Goal: Information Seeking & Learning: Learn about a topic

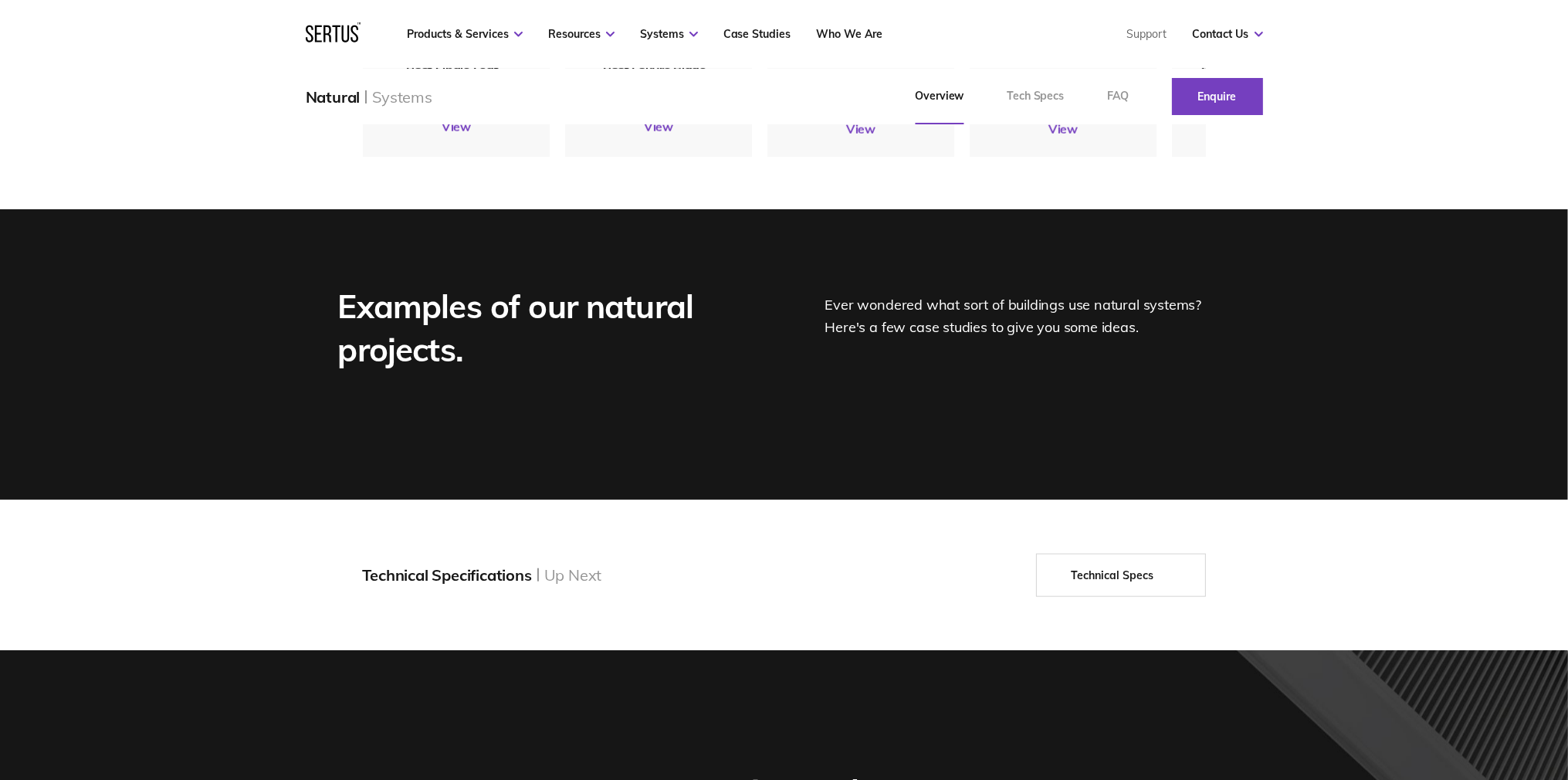
scroll to position [1871, 0]
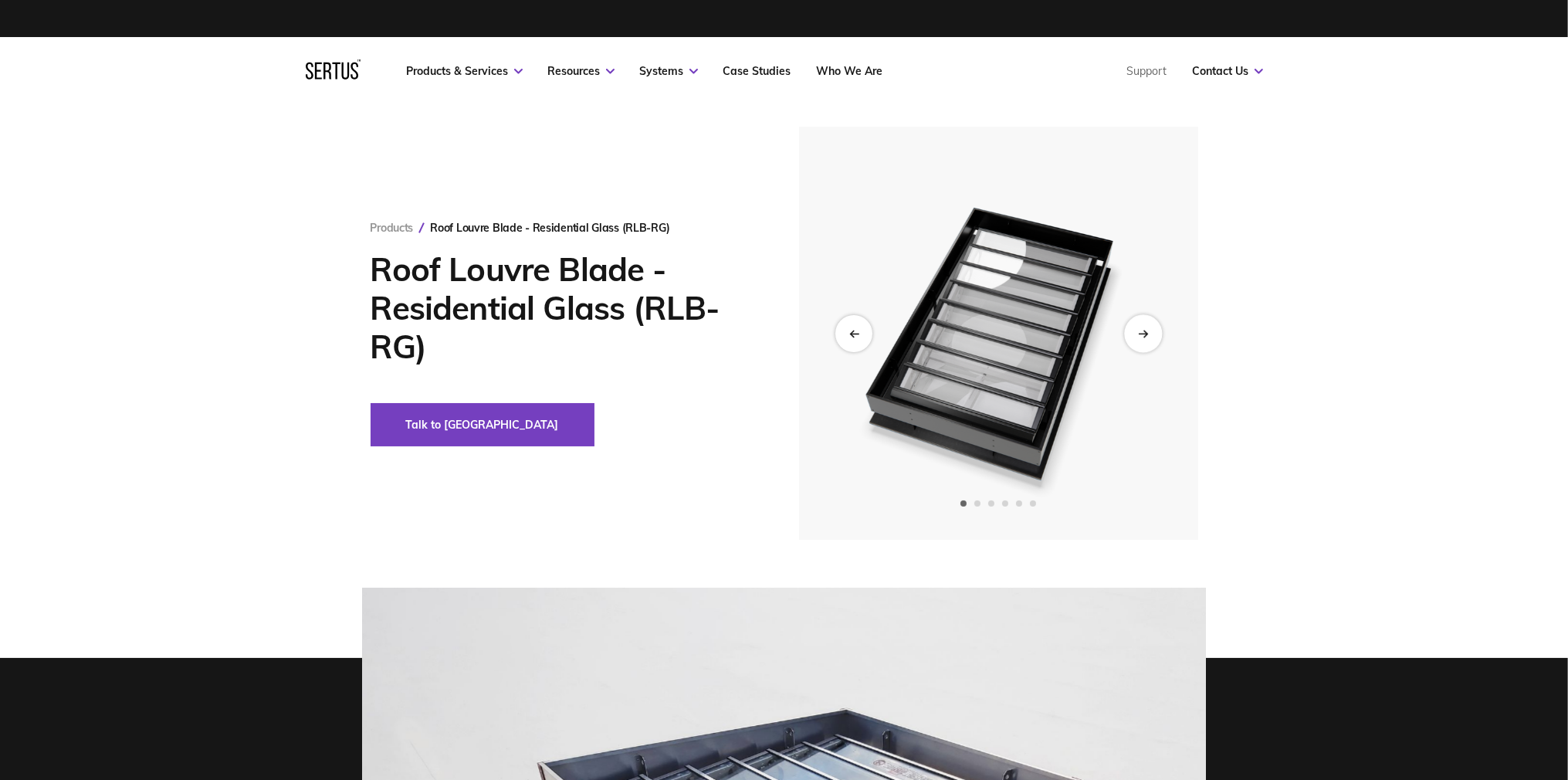
click at [1149, 330] on div "Next slide" at bounding box center [1143, 332] width 38 height 38
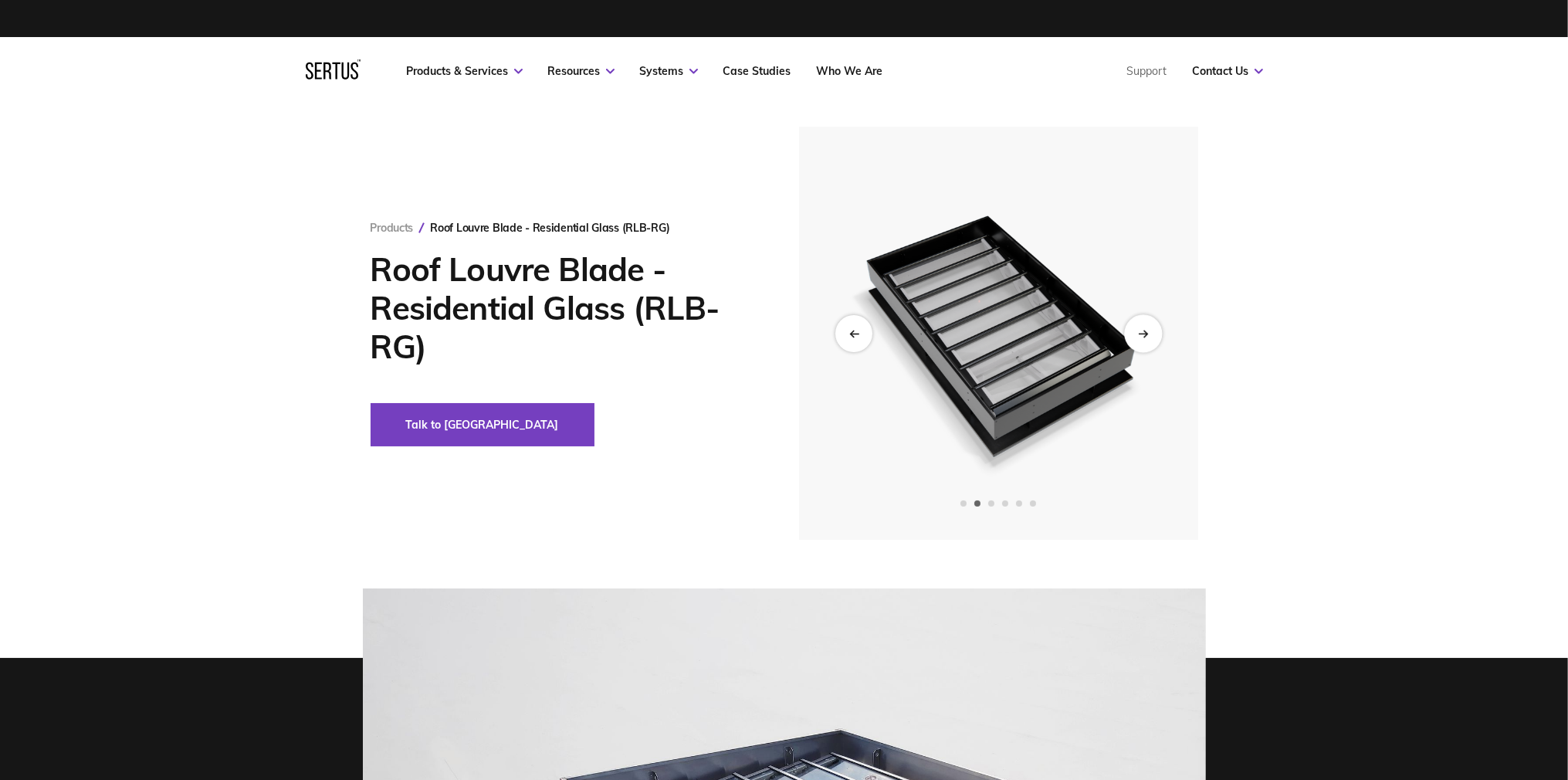
click at [1144, 338] on div "Next slide" at bounding box center [1143, 332] width 38 height 38
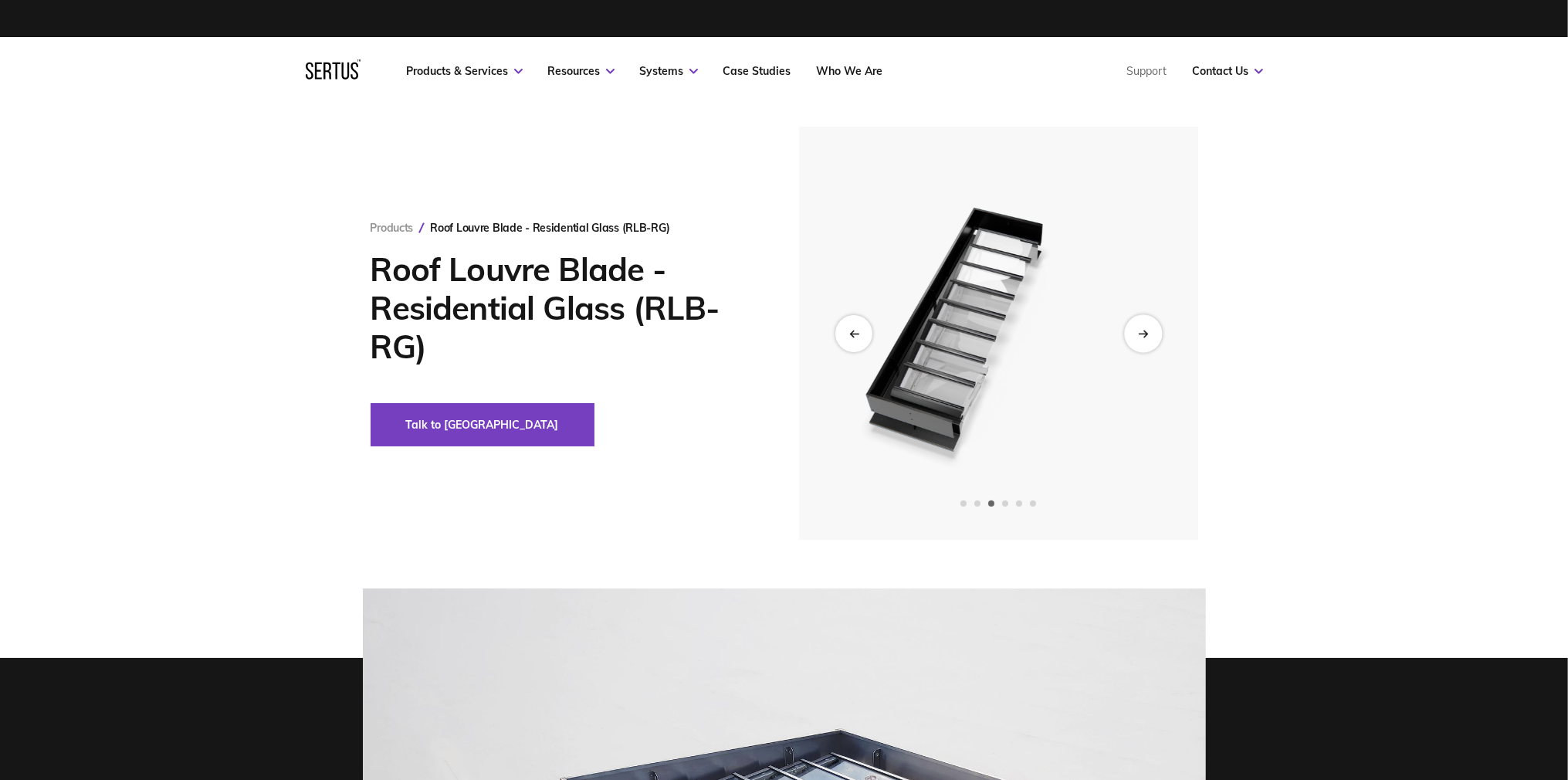
click at [1143, 337] on div "Next slide" at bounding box center [1143, 332] width 38 height 38
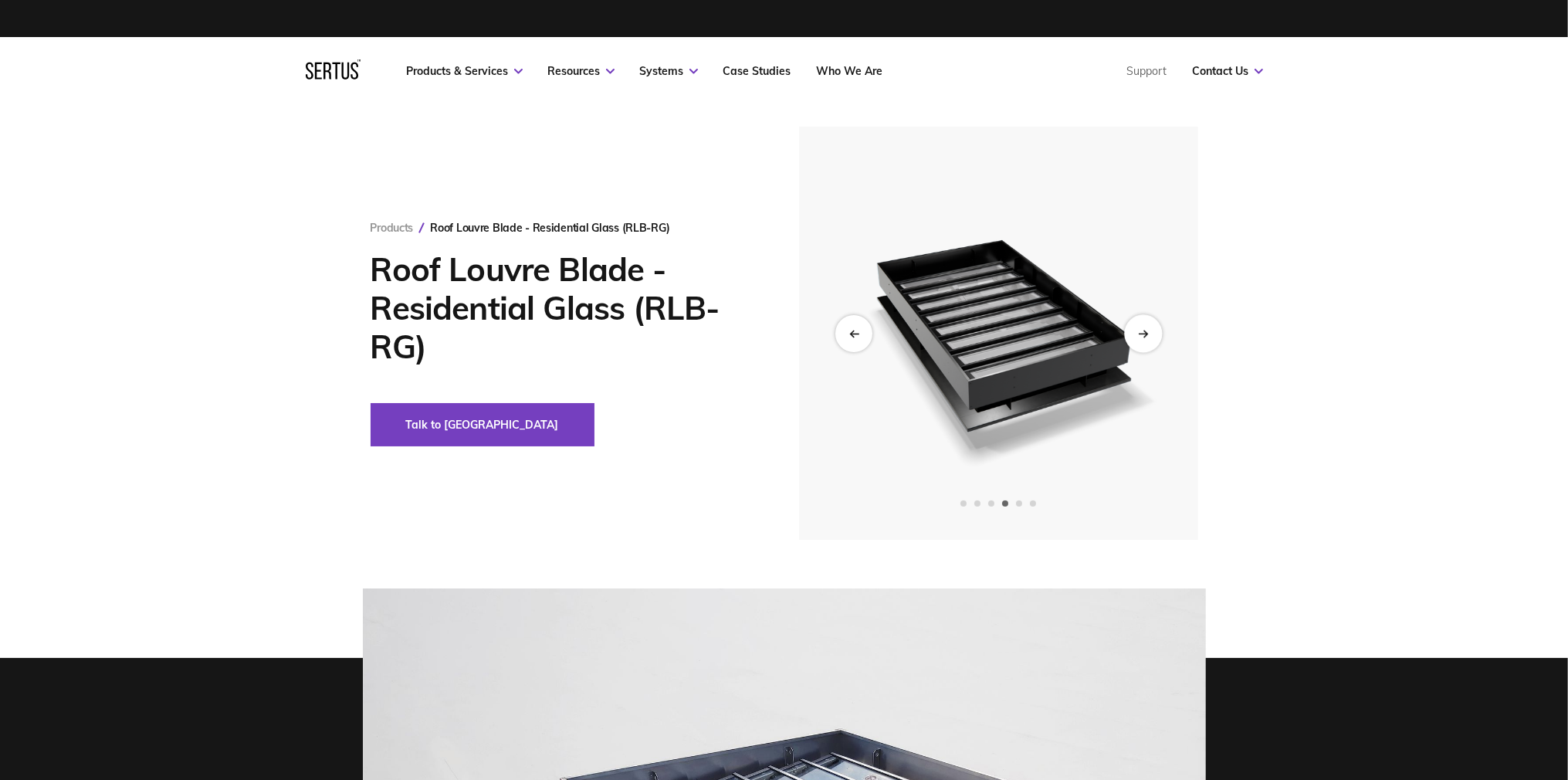
click at [1143, 337] on div "Next slide" at bounding box center [1143, 332] width 38 height 38
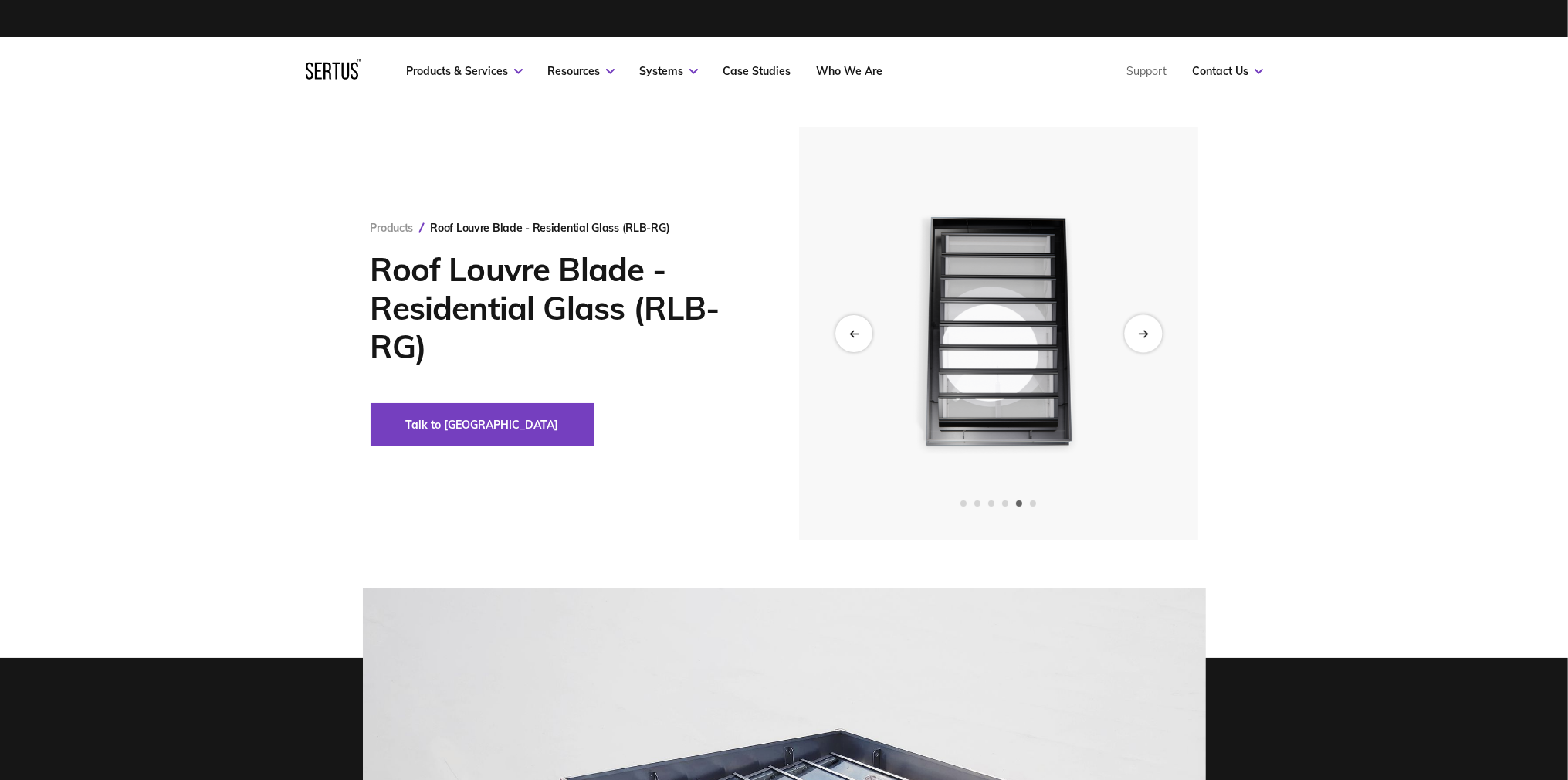
click at [1143, 337] on div "Next slide" at bounding box center [1143, 332] width 38 height 38
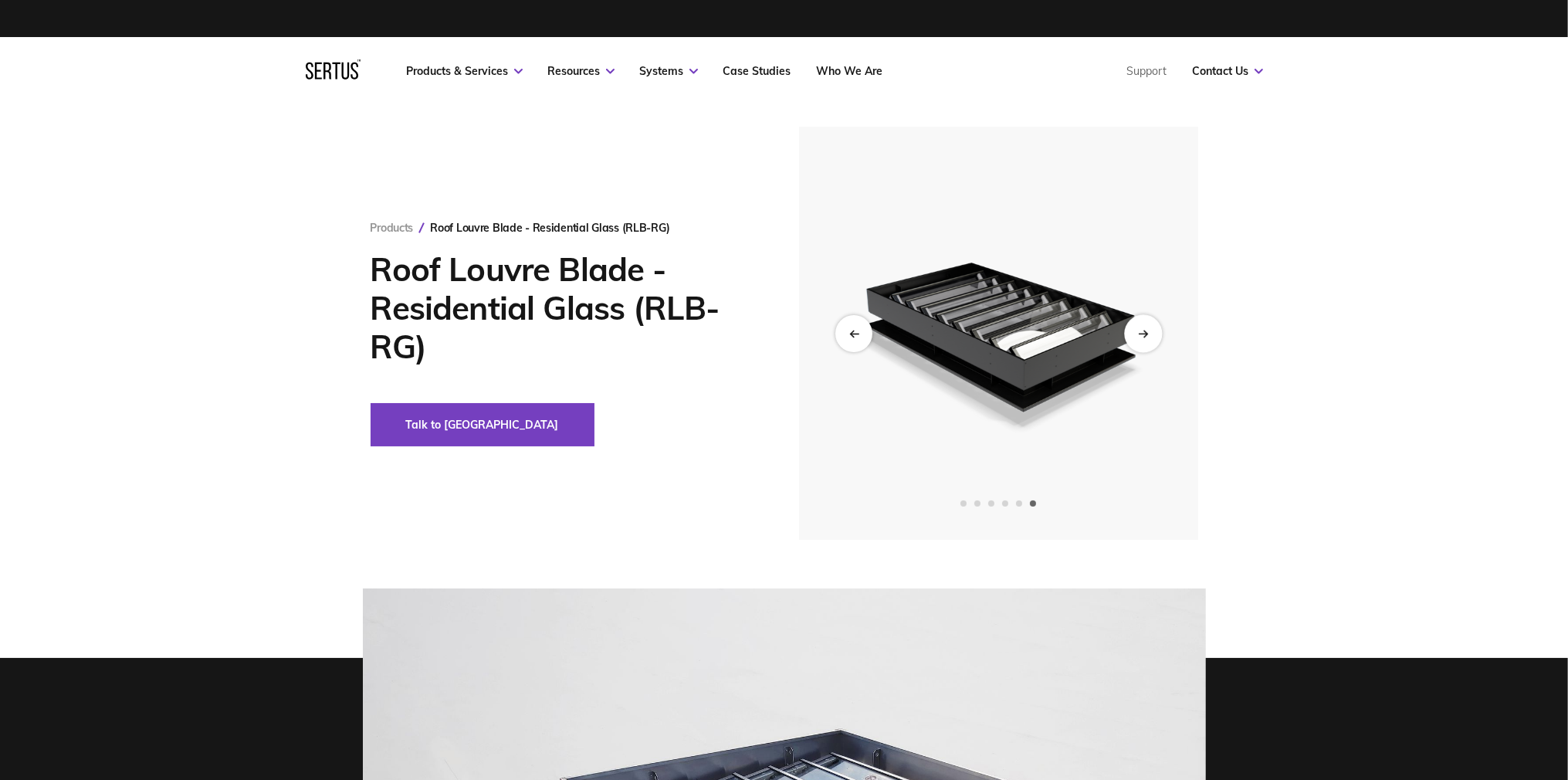
click at [1143, 337] on div "Next slide" at bounding box center [1143, 332] width 38 height 38
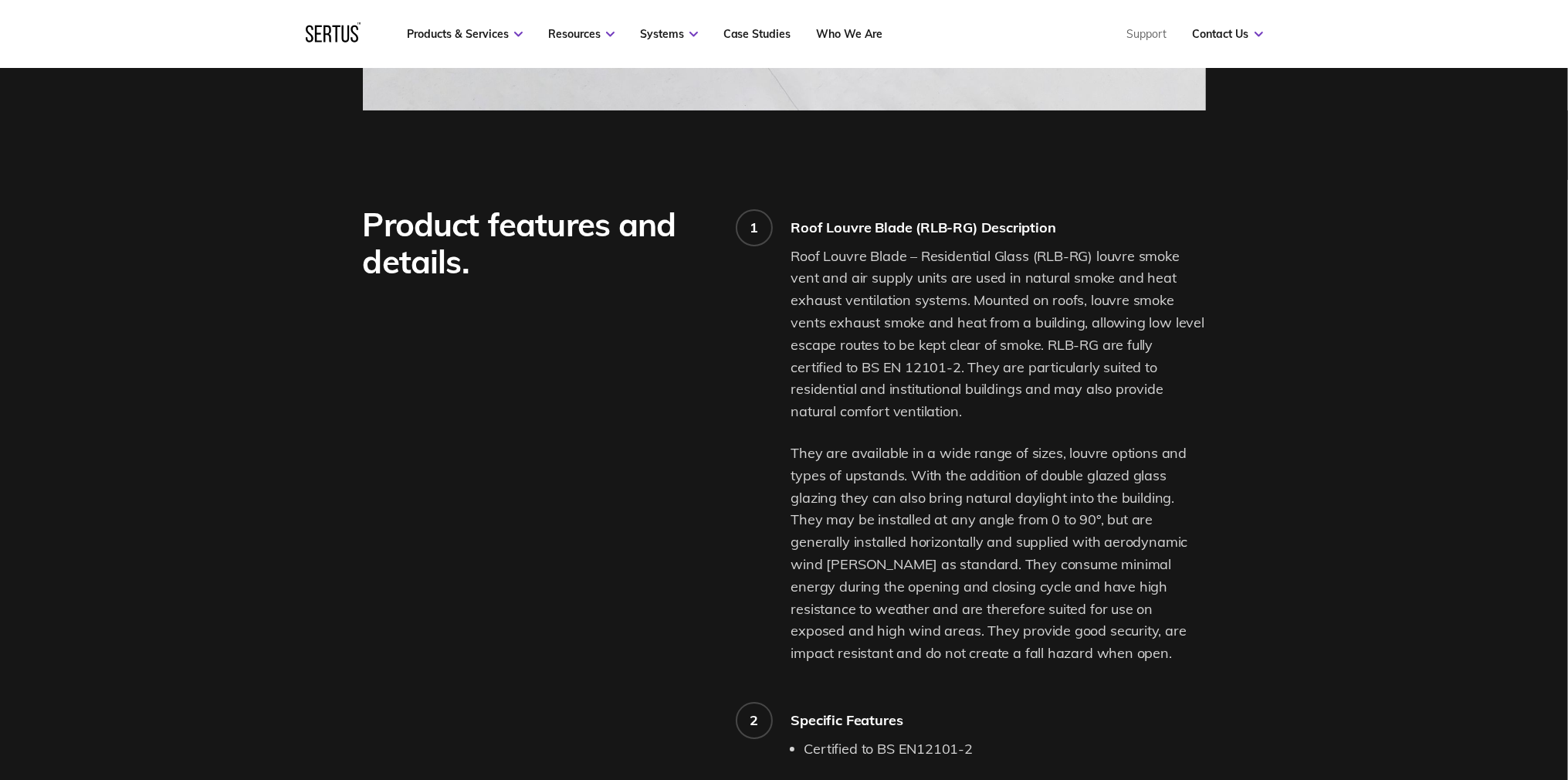
scroll to position [390, 0]
click at [999, 272] on p "Roof Louvre Blade – Residential Glass (RLB-RG) louvre smoke vent and air supply…" at bounding box center [999, 334] width 415 height 178
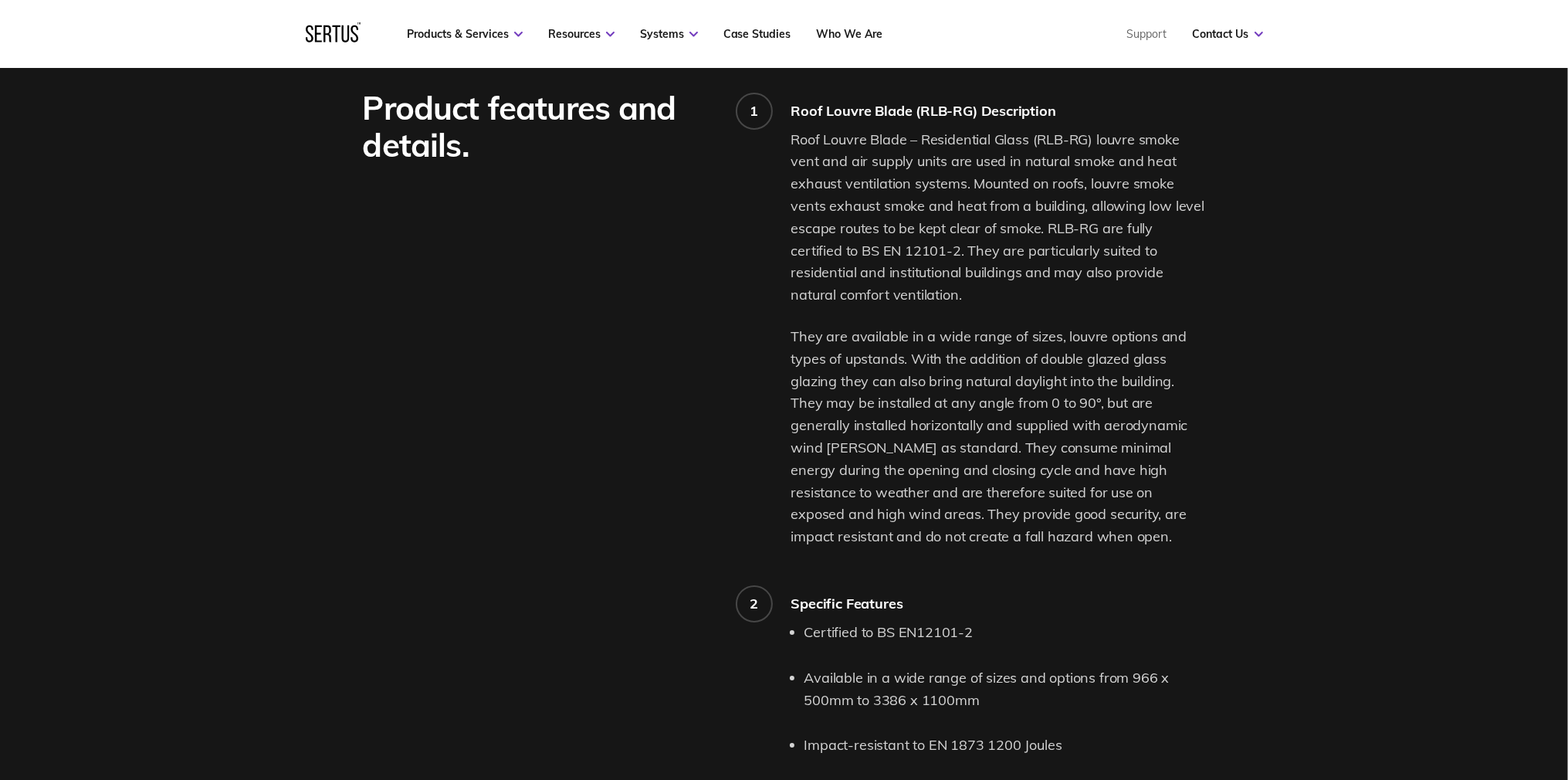
scroll to position [1636, 0]
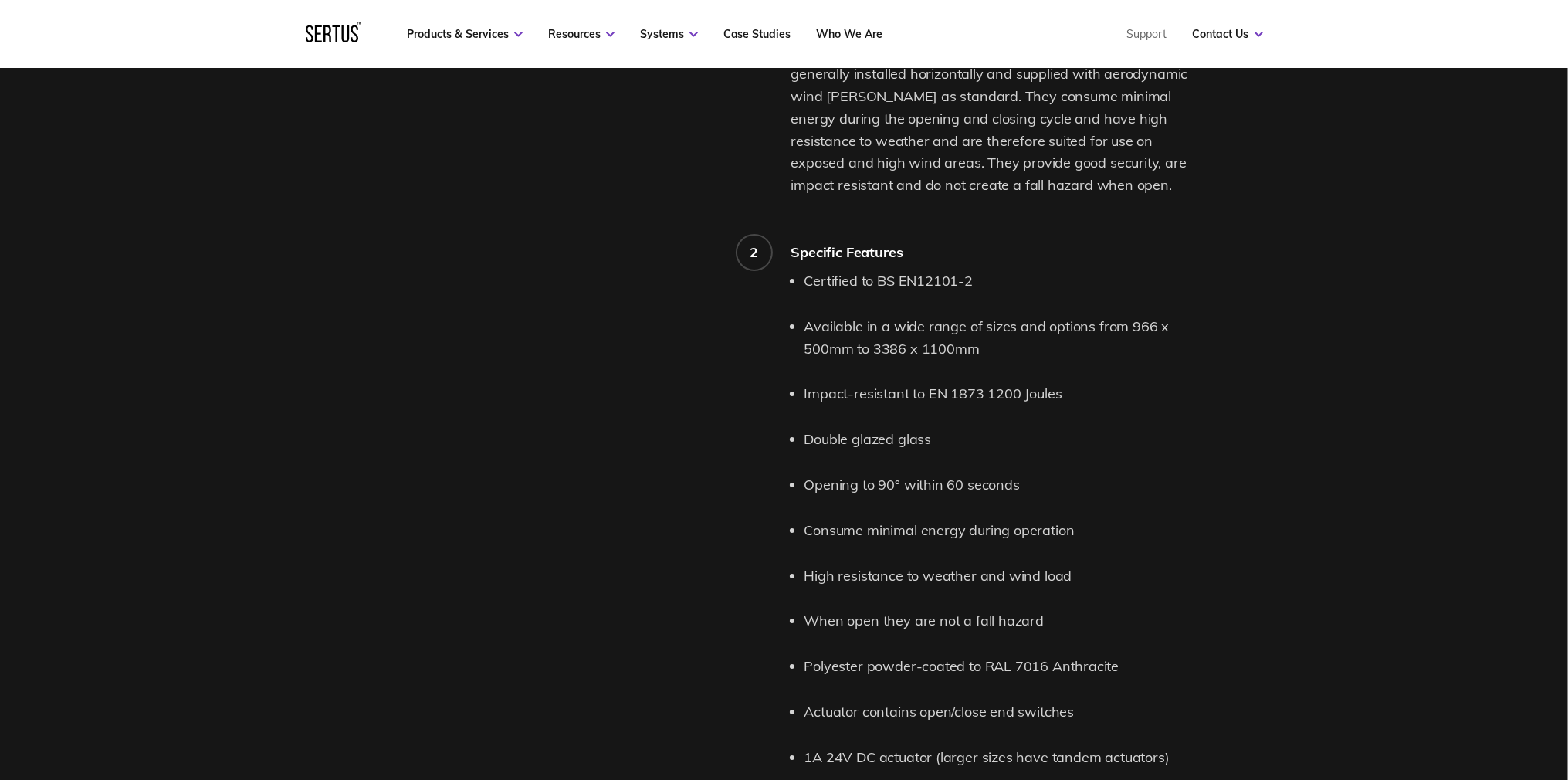
click at [934, 281] on li "Certified to BS EN12101-2" at bounding box center [1005, 281] width 402 height 23
drag, startPoint x: 877, startPoint y: 279, endPoint x: 976, endPoint y: 268, distance: 99.6
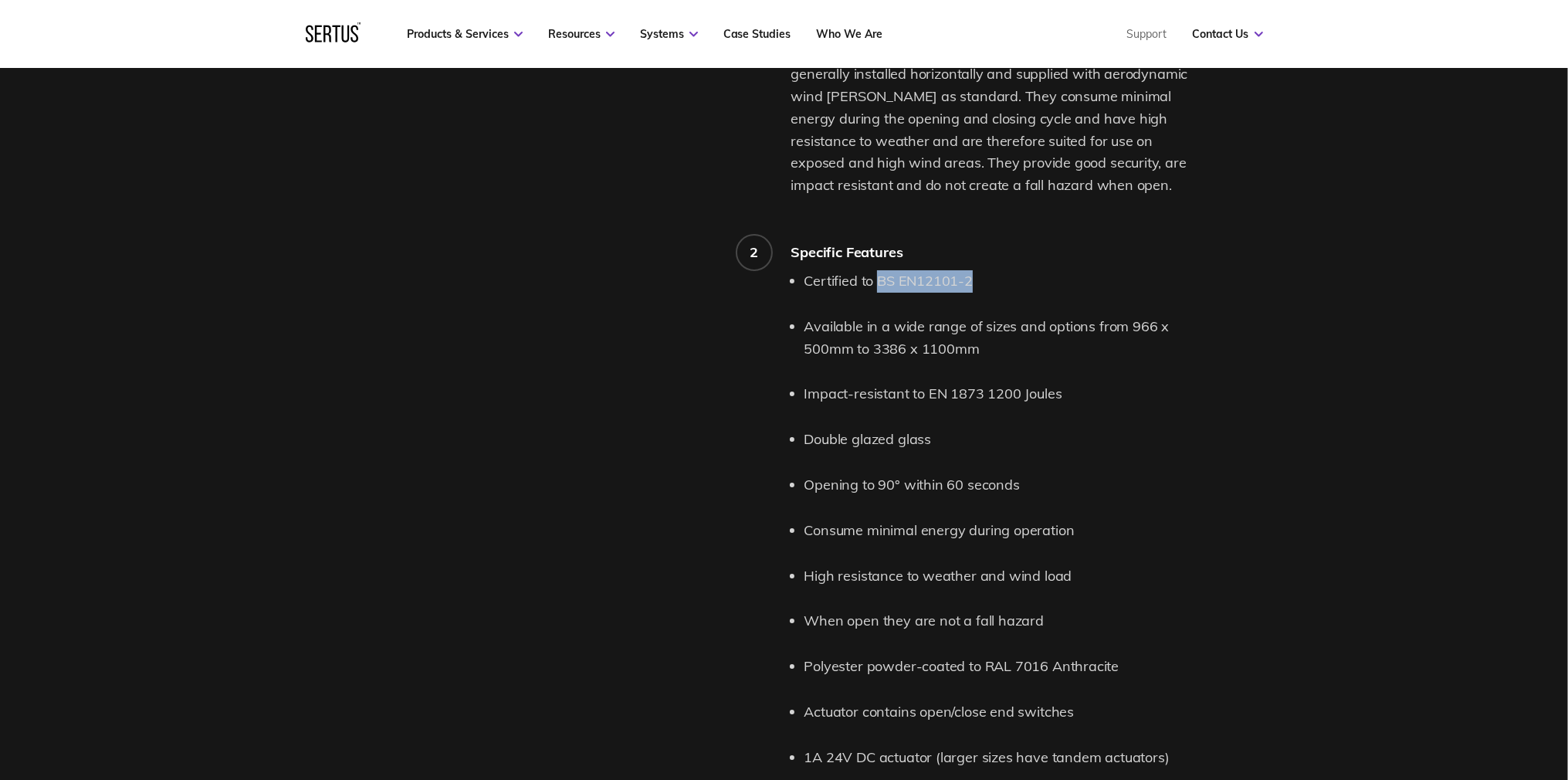
click at [976, 268] on div "2 Specific Features Certified to BS EN12101-2 Available in a wide range of size…" at bounding box center [999, 506] width 415 height 525
click at [905, 289] on li "Certified to BS EN12101-2" at bounding box center [1005, 281] width 402 height 23
drag, startPoint x: 969, startPoint y: 280, endPoint x: 877, endPoint y: 279, distance: 92.0
click at [877, 279] on li "Certified to BS EN12101-2" at bounding box center [1005, 281] width 402 height 23
copy li "BS EN12101-2"
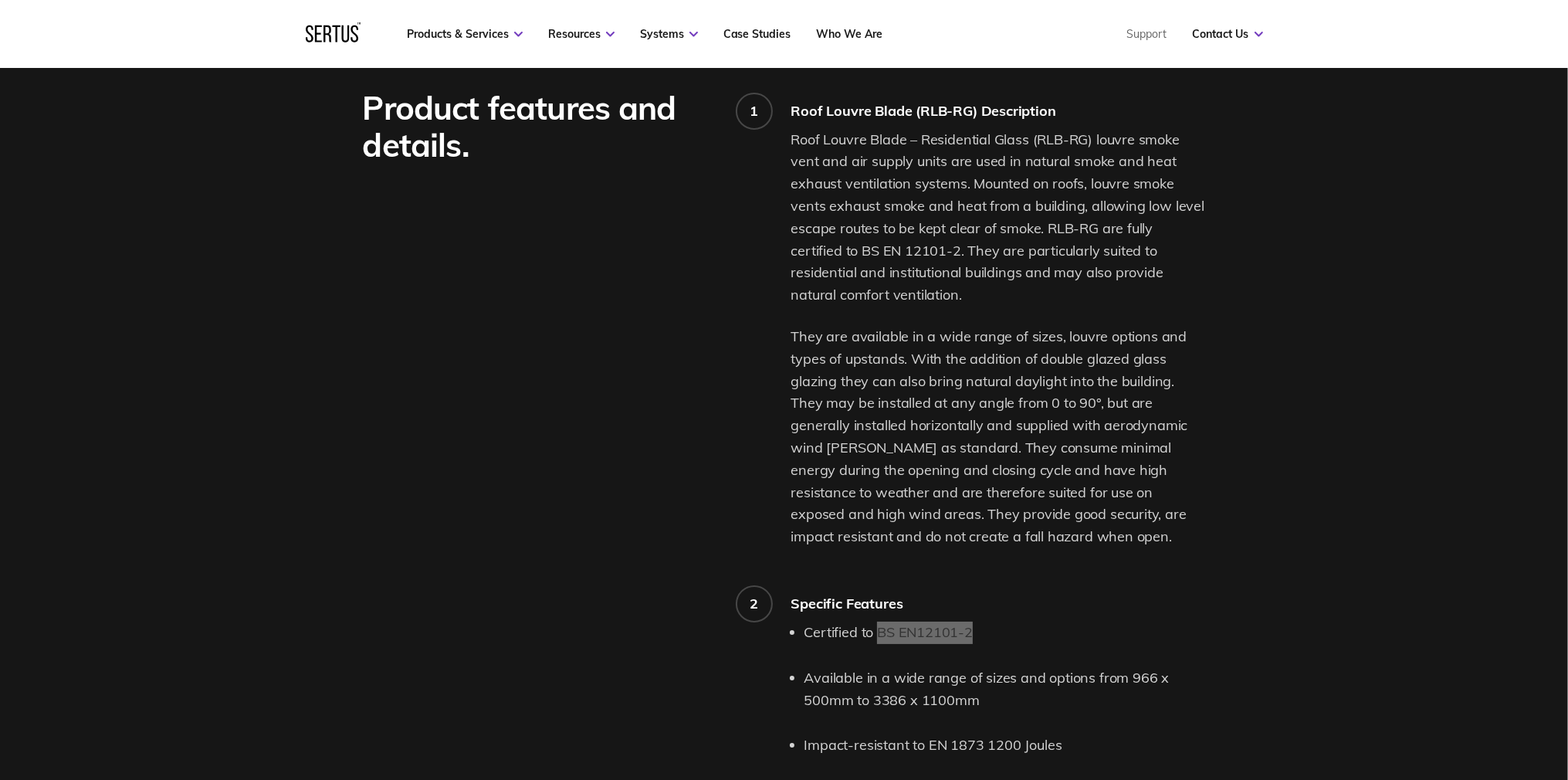
scroll to position [1403, 0]
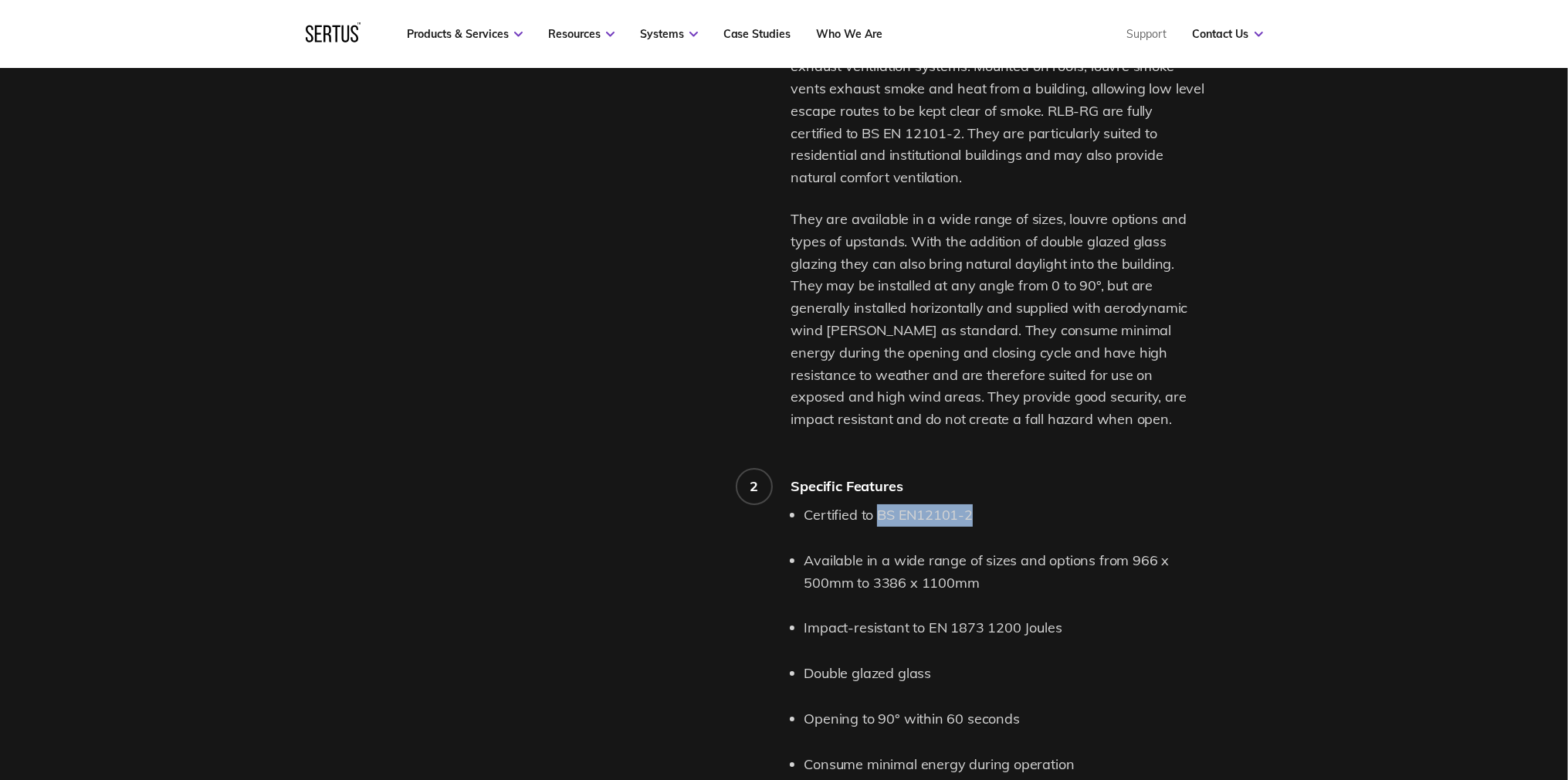
drag, startPoint x: 967, startPoint y: 371, endPoint x: 856, endPoint y: 569, distance: 227.0
click at [967, 371] on p "They are available in a wide range of sizes, louvre options and types of upstan…" at bounding box center [999, 319] width 415 height 222
click at [873, 527] on ul "Certified to BS EN12101-2 Available in a wide range of sizes and options from 9…" at bounding box center [1005, 753] width 402 height 499
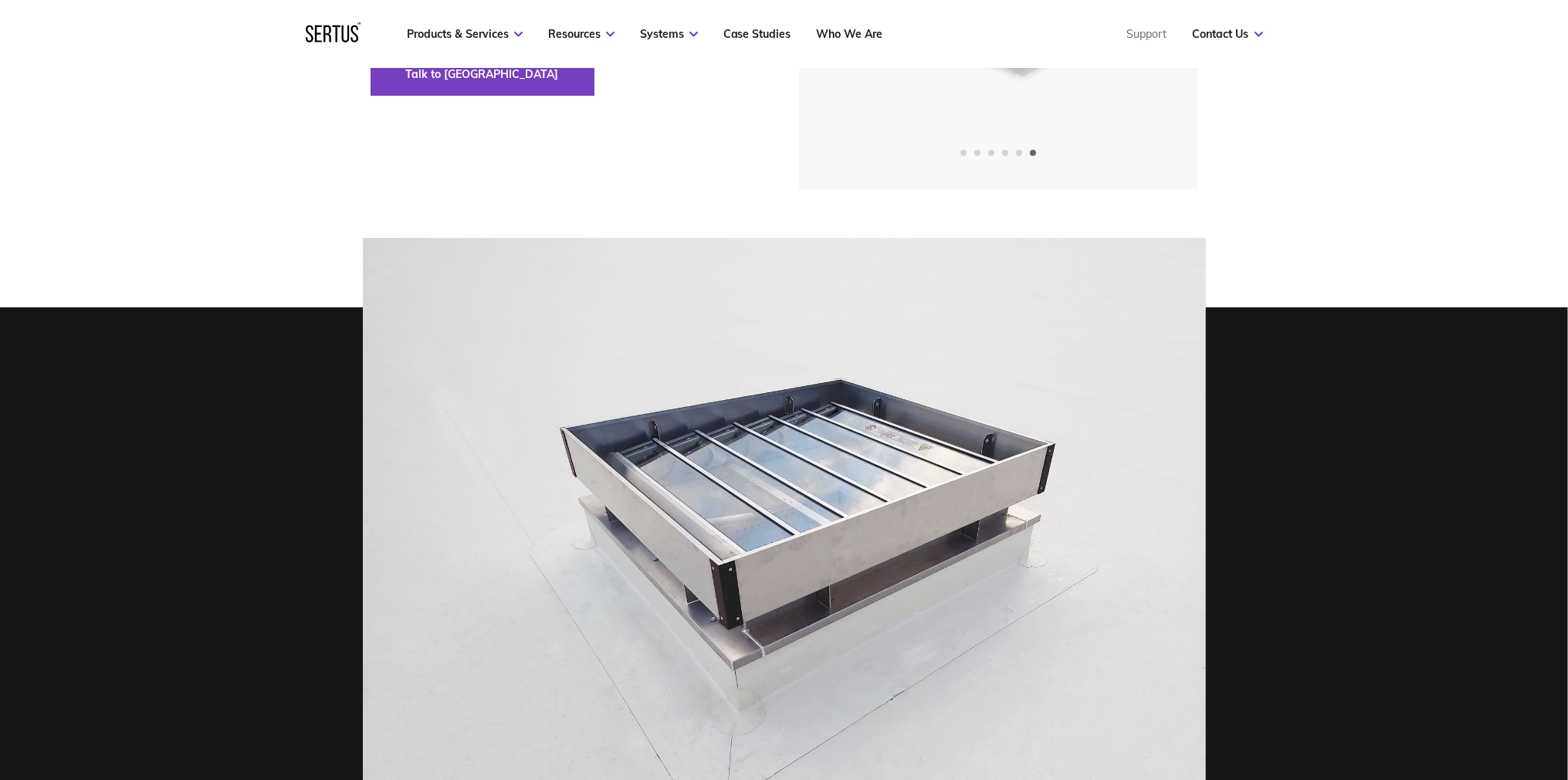
scroll to position [0, 0]
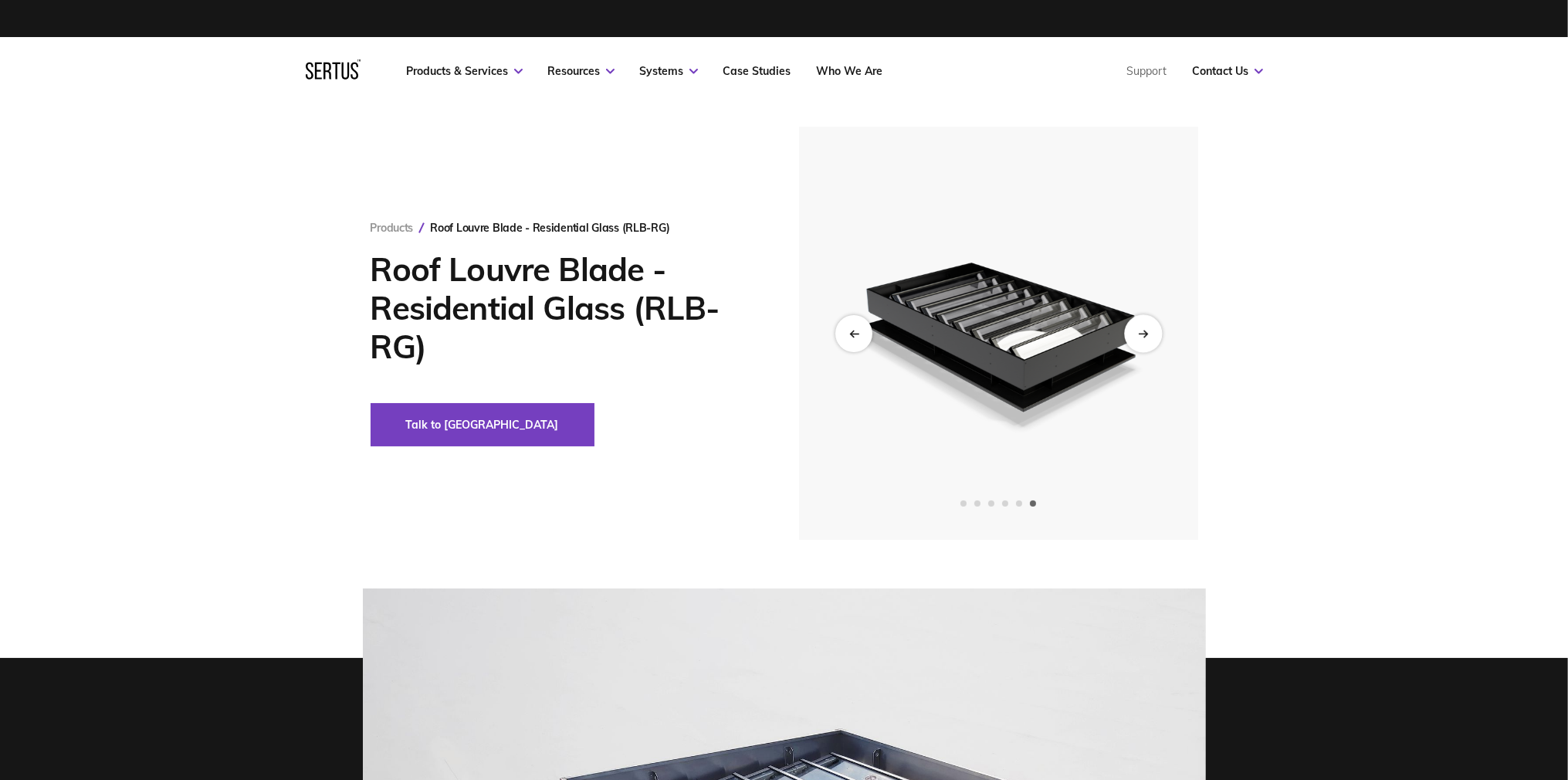
click at [1148, 340] on div "Next slide" at bounding box center [1143, 332] width 38 height 38
click at [1149, 334] on icon "Next slide" at bounding box center [1143, 333] width 10 height 8
click at [1138, 332] on icon "Next slide" at bounding box center [1143, 333] width 10 height 8
click at [1147, 332] on icon "Next slide" at bounding box center [1143, 333] width 10 height 8
click at [1147, 332] on icon "Next slide" at bounding box center [1145, 332] width 3 height 6
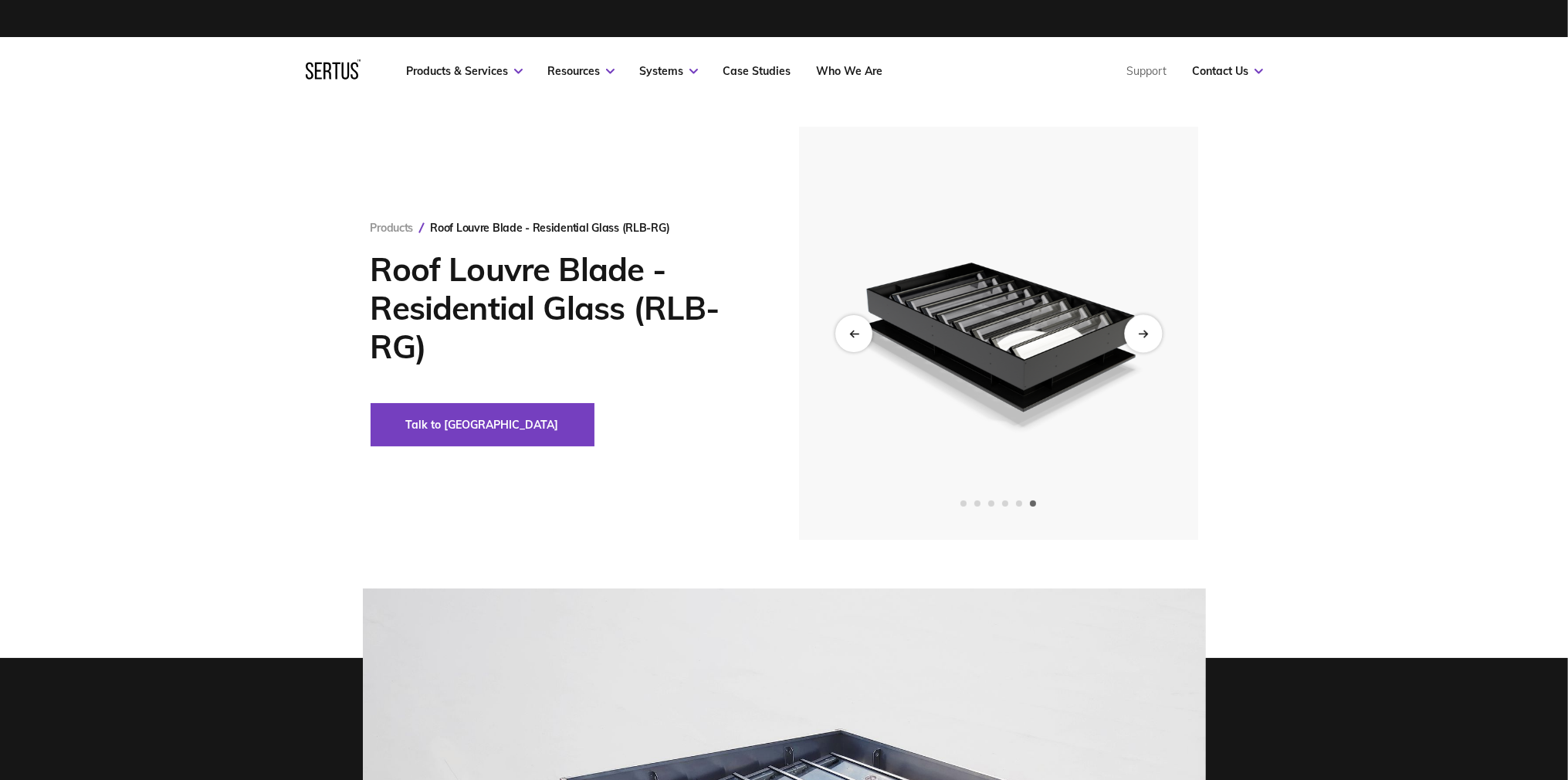
click at [1147, 332] on icon "Next slide" at bounding box center [1145, 332] width 3 height 6
click at [841, 331] on div "Previous slide" at bounding box center [853, 332] width 38 height 38
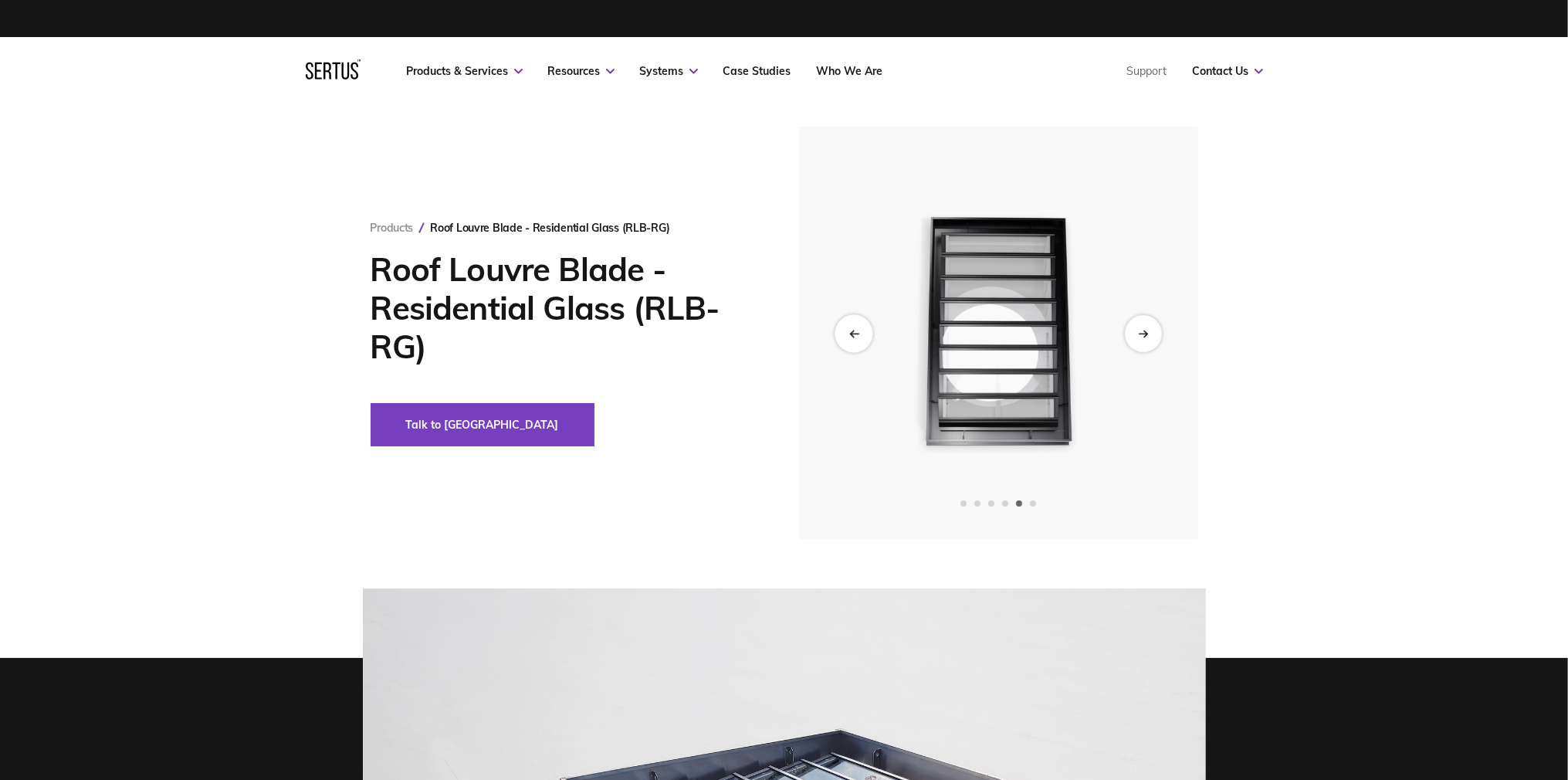
click at [857, 332] on icon "Previous slide" at bounding box center [853, 333] width 10 height 8
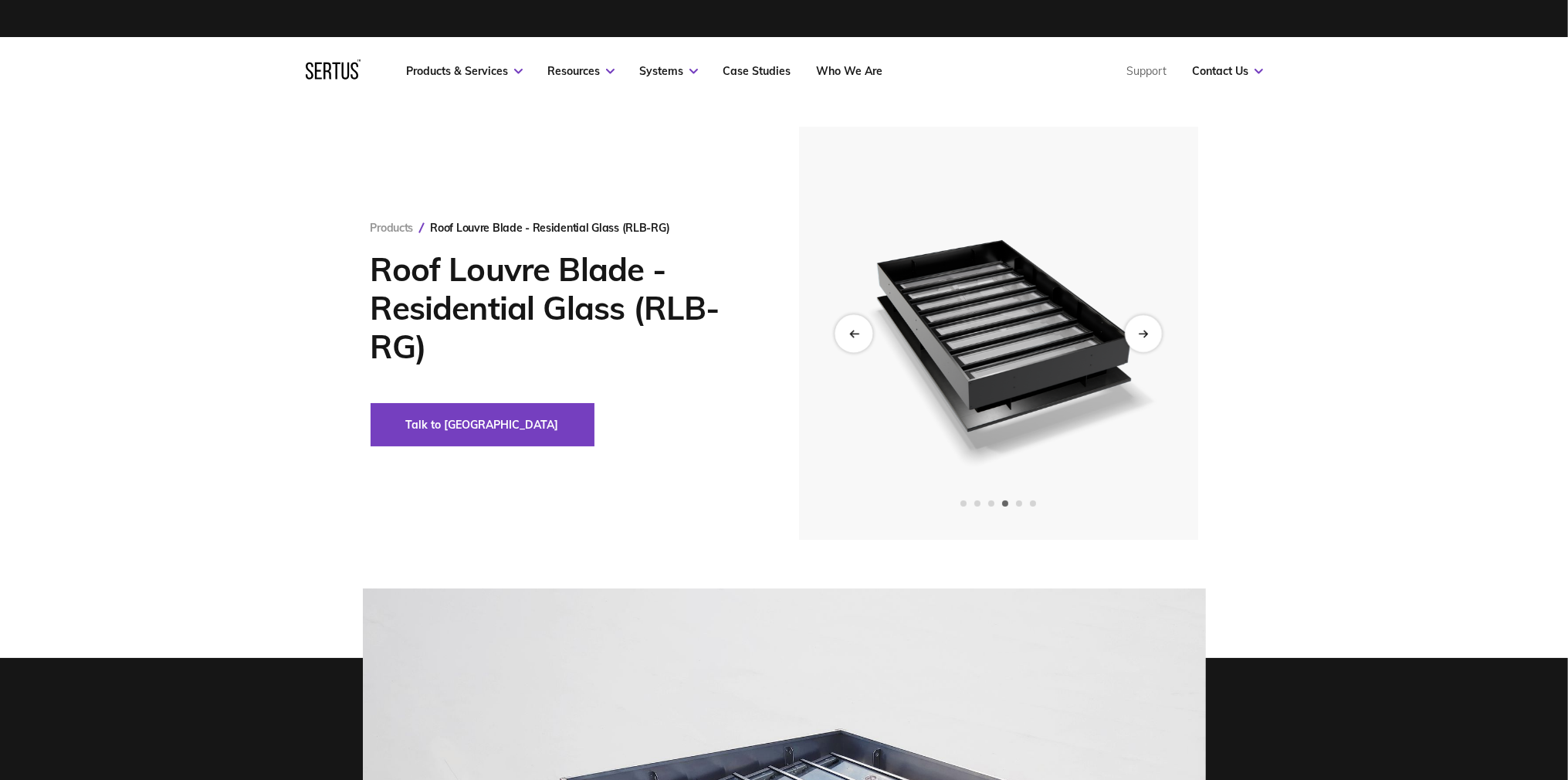
click at [857, 332] on icon "Previous slide" at bounding box center [853, 333] width 10 height 8
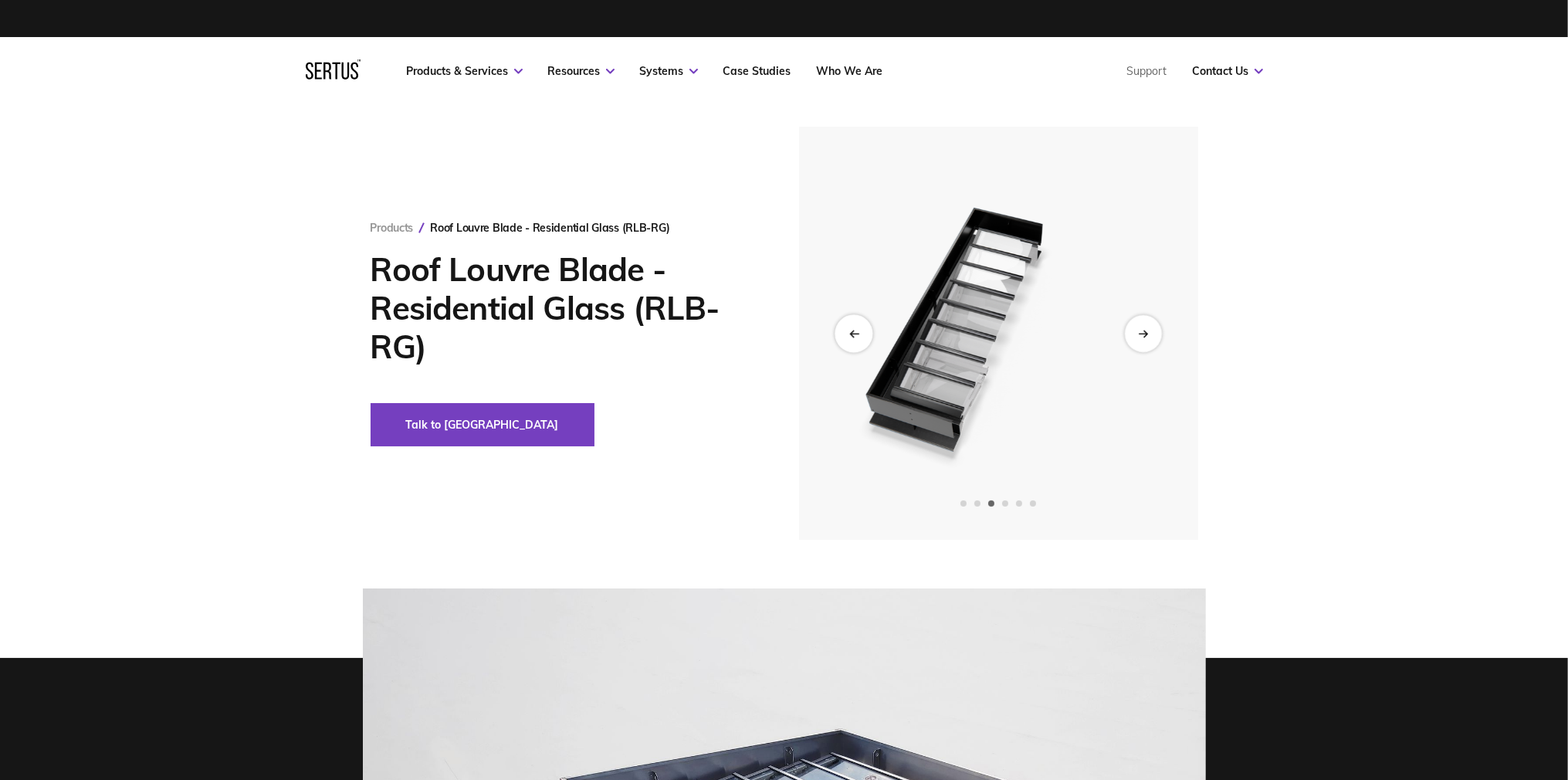
click at [857, 332] on icon "Previous slide" at bounding box center [853, 333] width 10 height 8
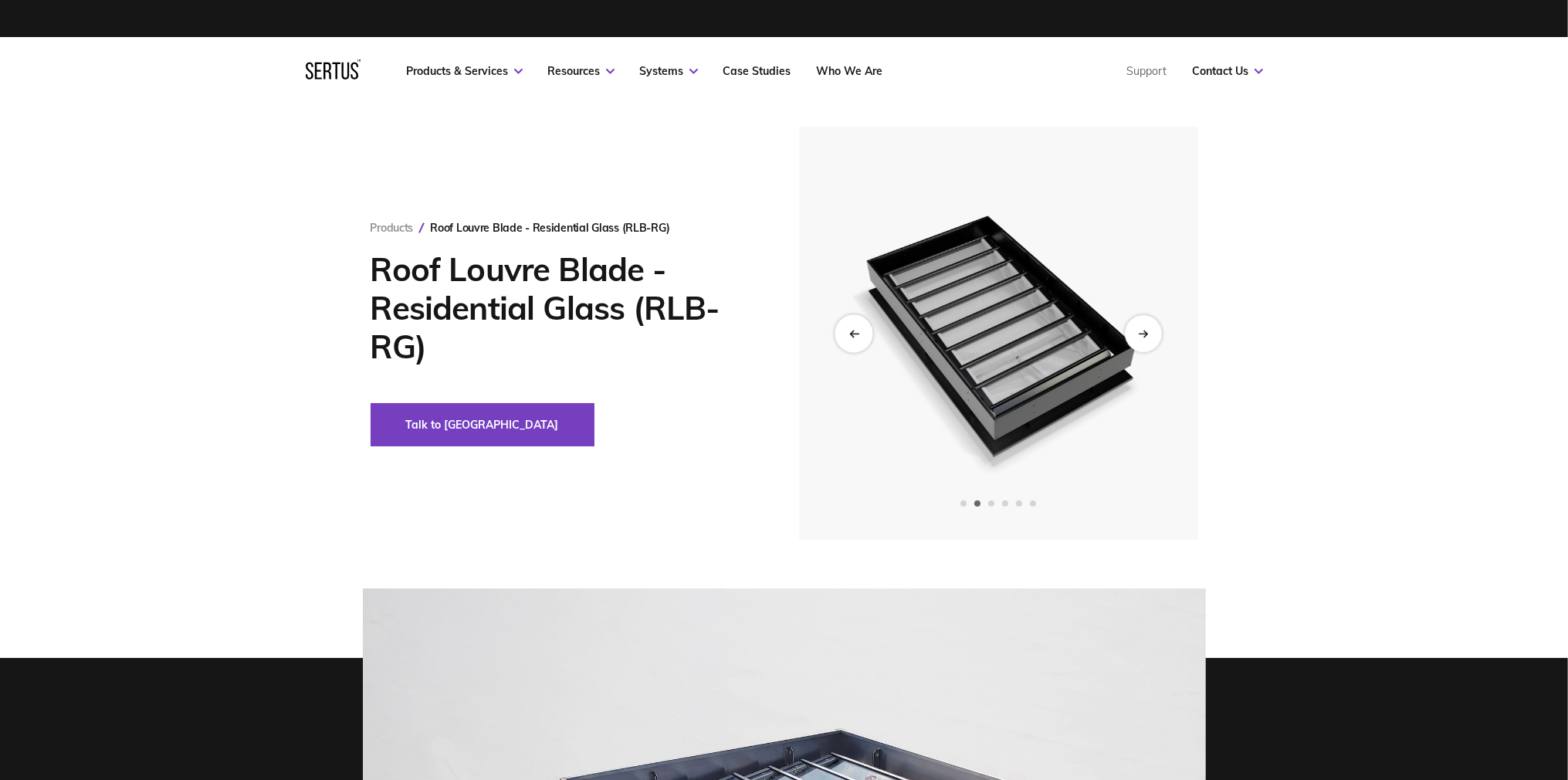
click at [857, 332] on icon "Previous slide" at bounding box center [853, 333] width 10 height 8
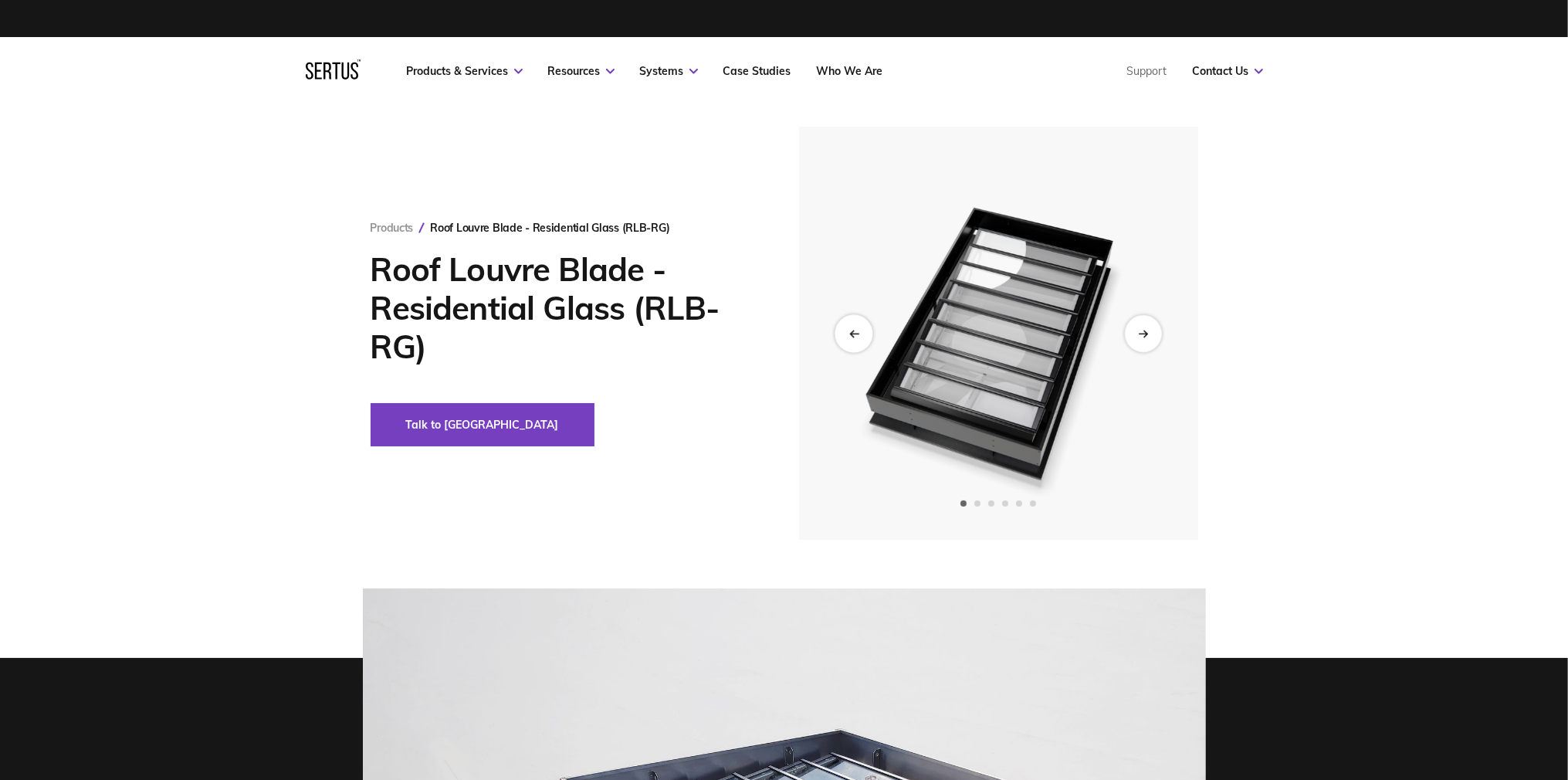
click at [857, 332] on icon "Previous slide" at bounding box center [853, 333] width 10 height 8
